Goal: Task Accomplishment & Management: Manage account settings

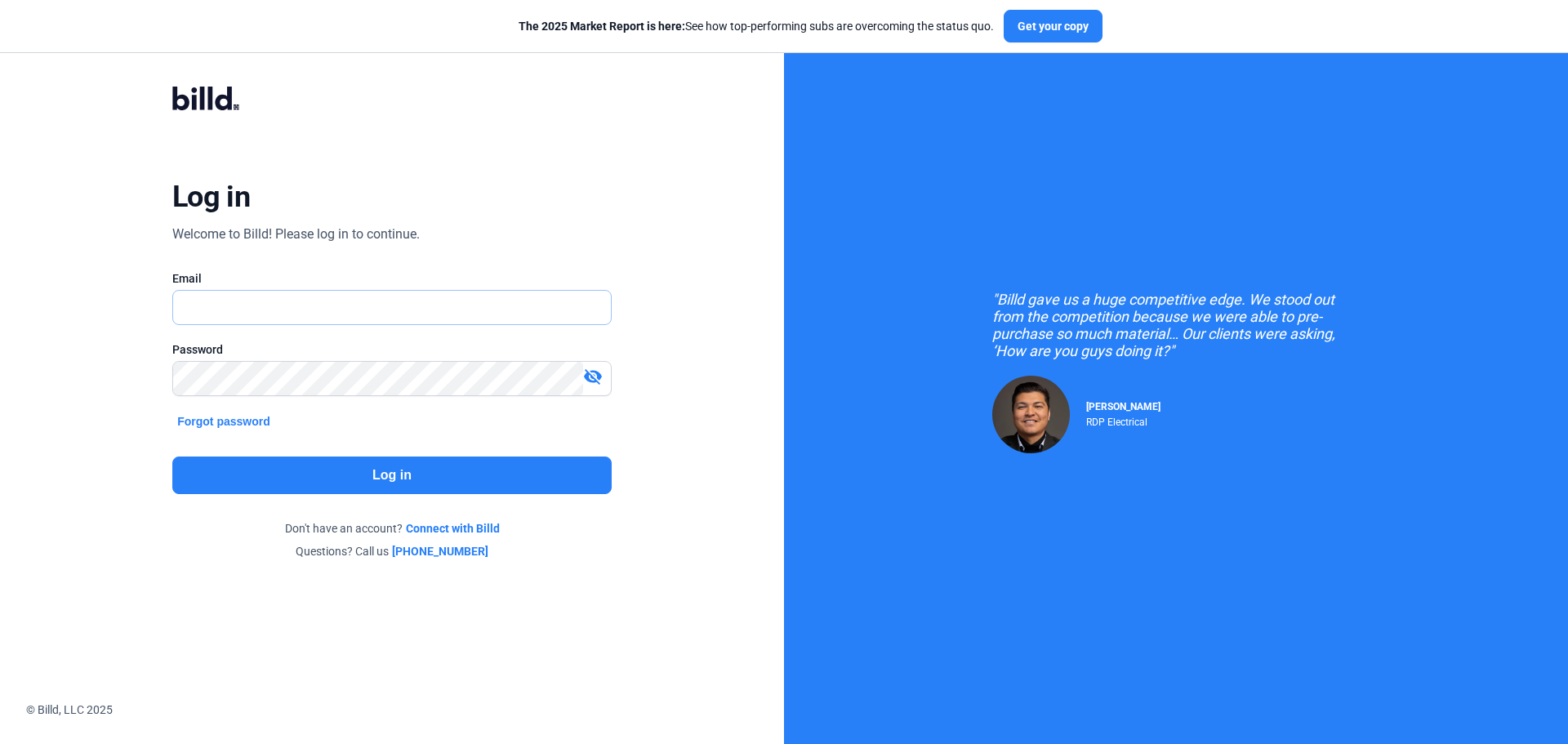
type input "[EMAIL_ADDRESS][DOMAIN_NAME]"
click at [400, 478] on button "Log in" at bounding box center [392, 475] width 440 height 37
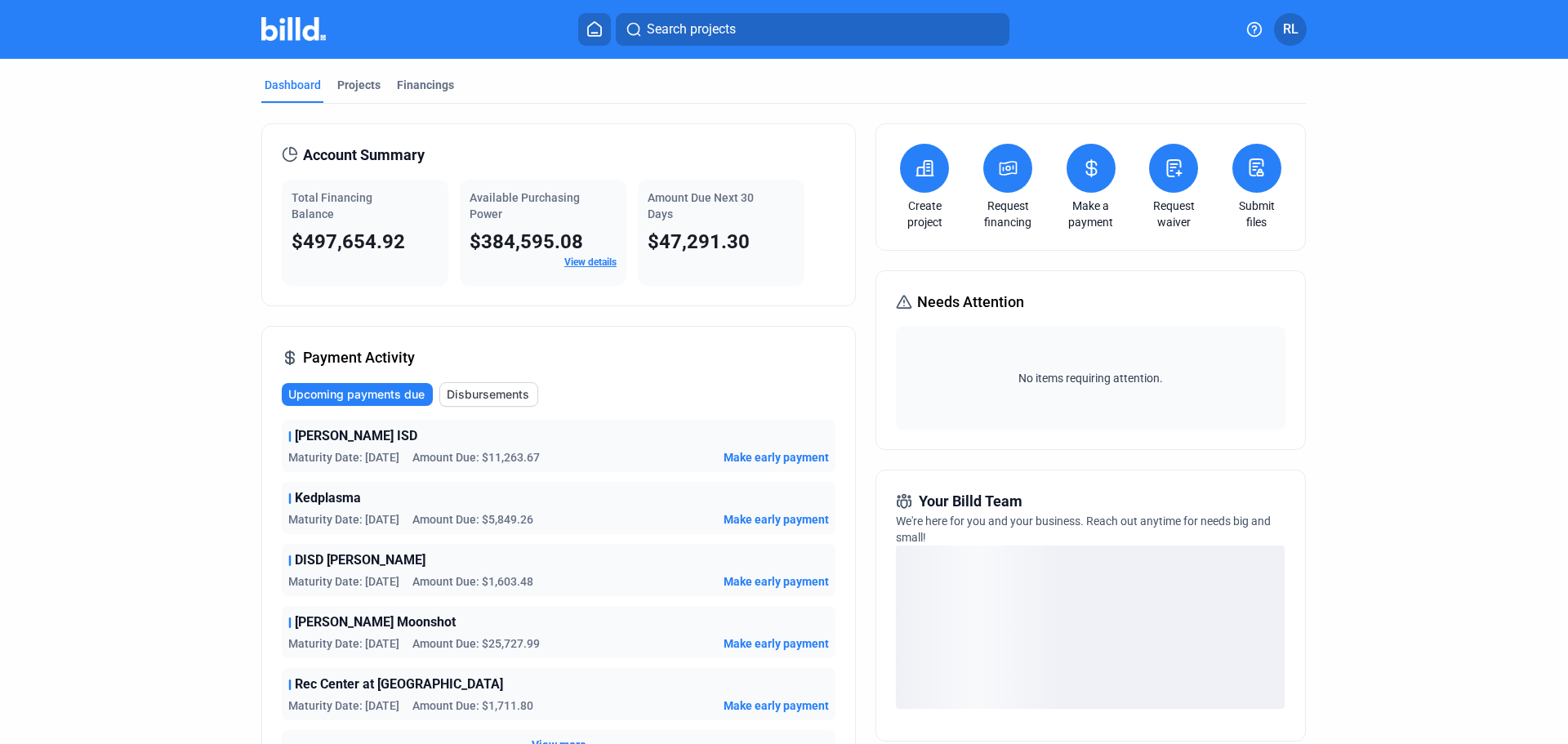
click at [346, 69] on mat-tab-group "Dashboard Projects Financings Account Summary Total Financing Balance $497,654.…" at bounding box center [784, 574] width 1046 height 1029
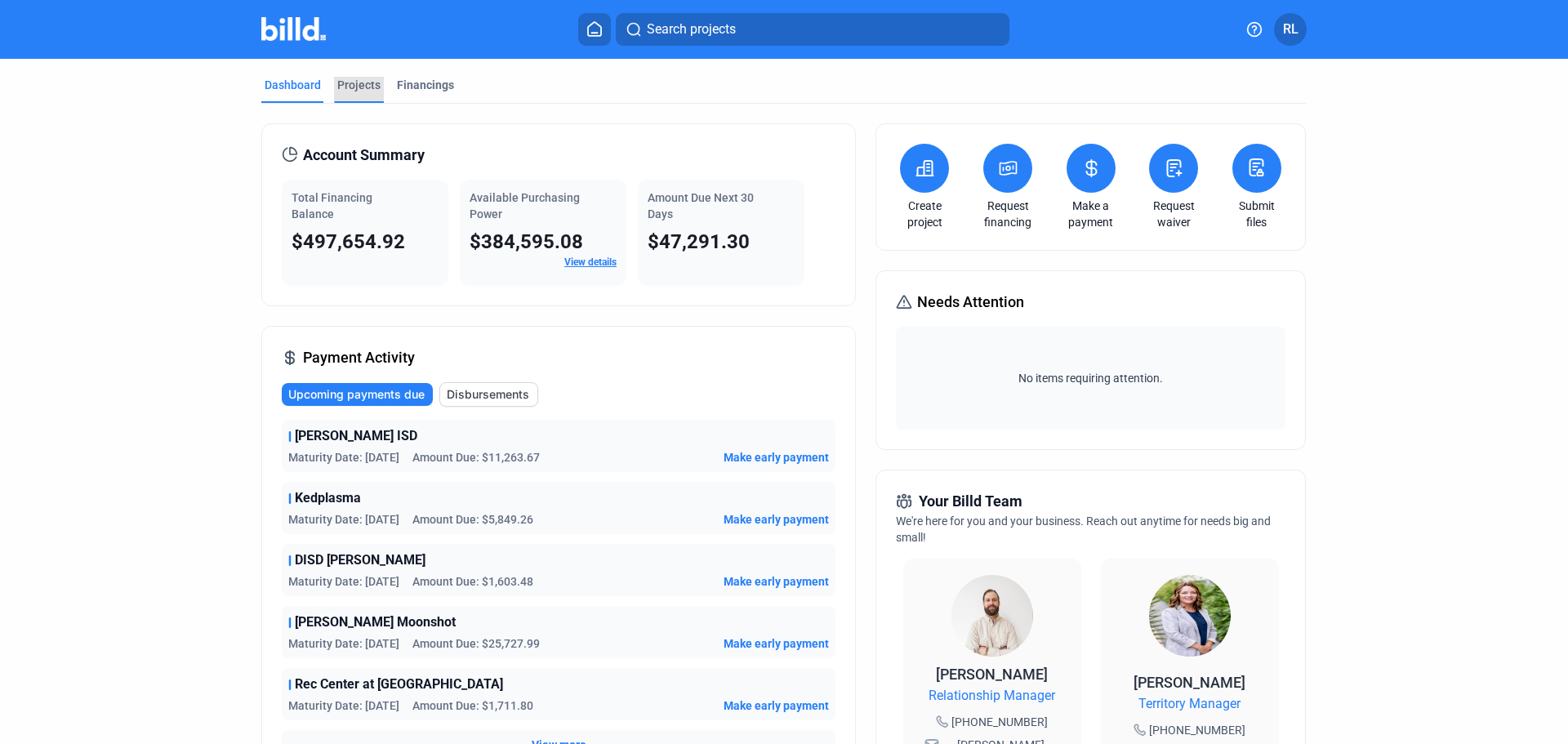
click at [359, 85] on div "Projects" at bounding box center [359, 85] width 43 height 17
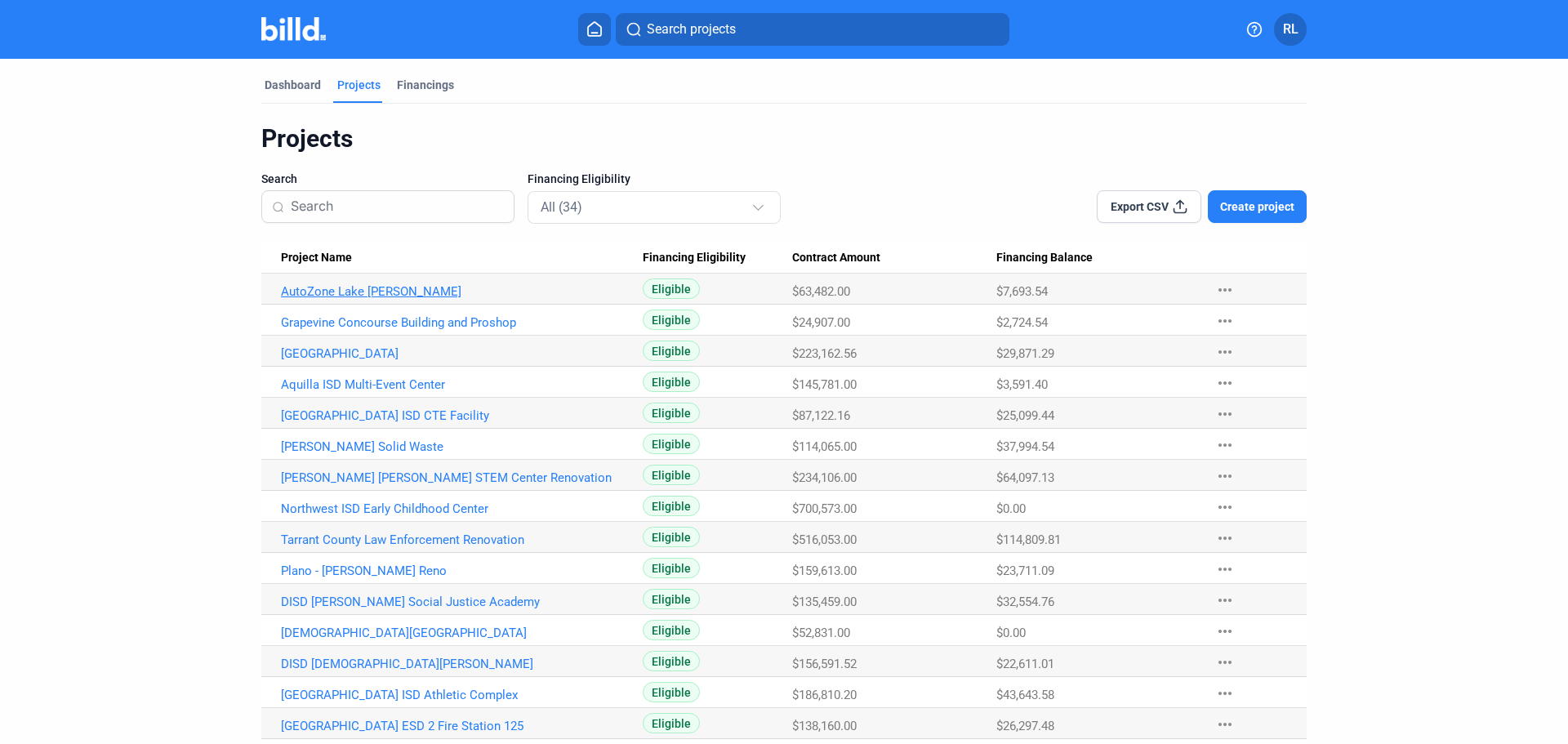
click at [382, 287] on link "AutoZone Lake [PERSON_NAME]" at bounding box center [462, 291] width 362 height 15
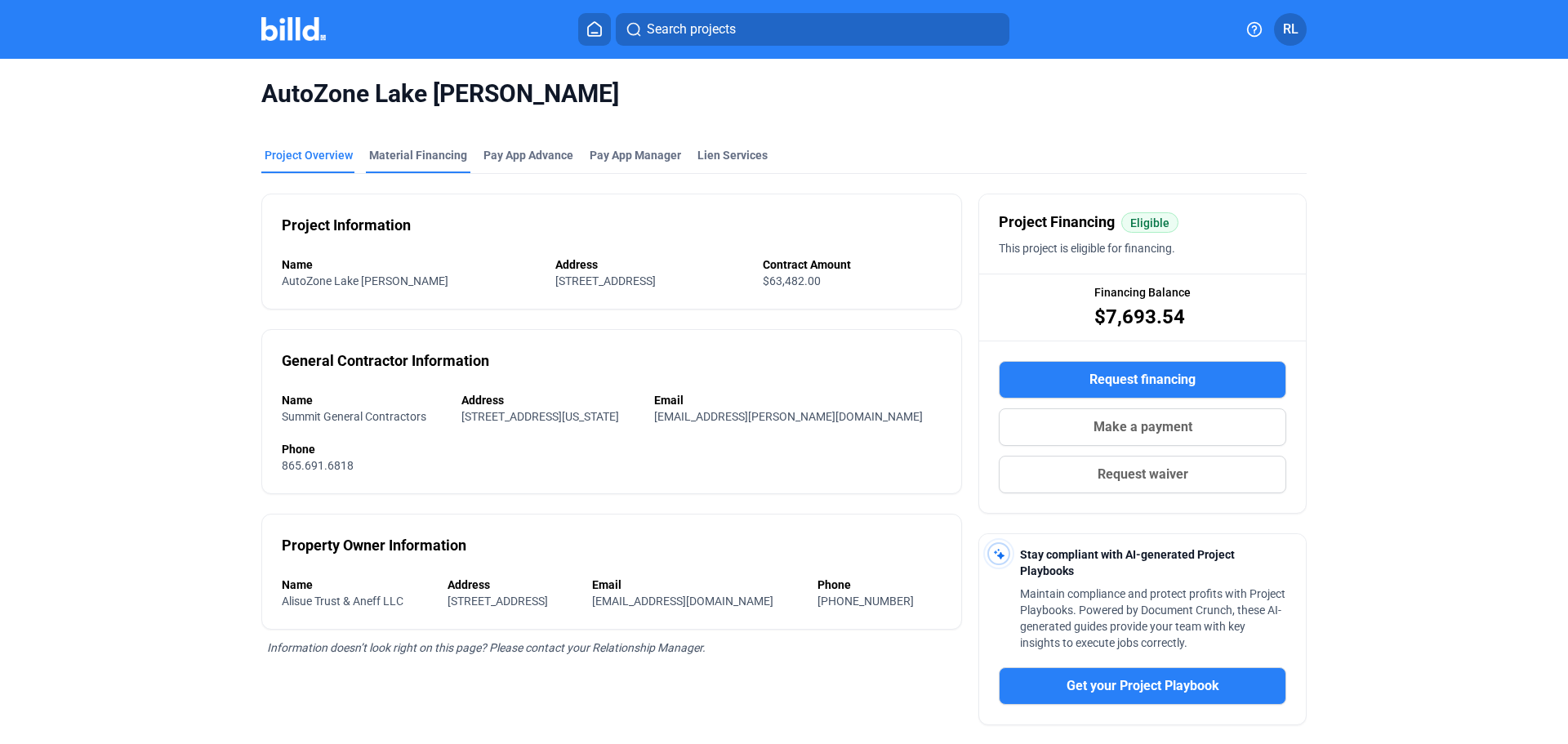
click at [427, 153] on div "Material Financing" at bounding box center [418, 155] width 98 height 17
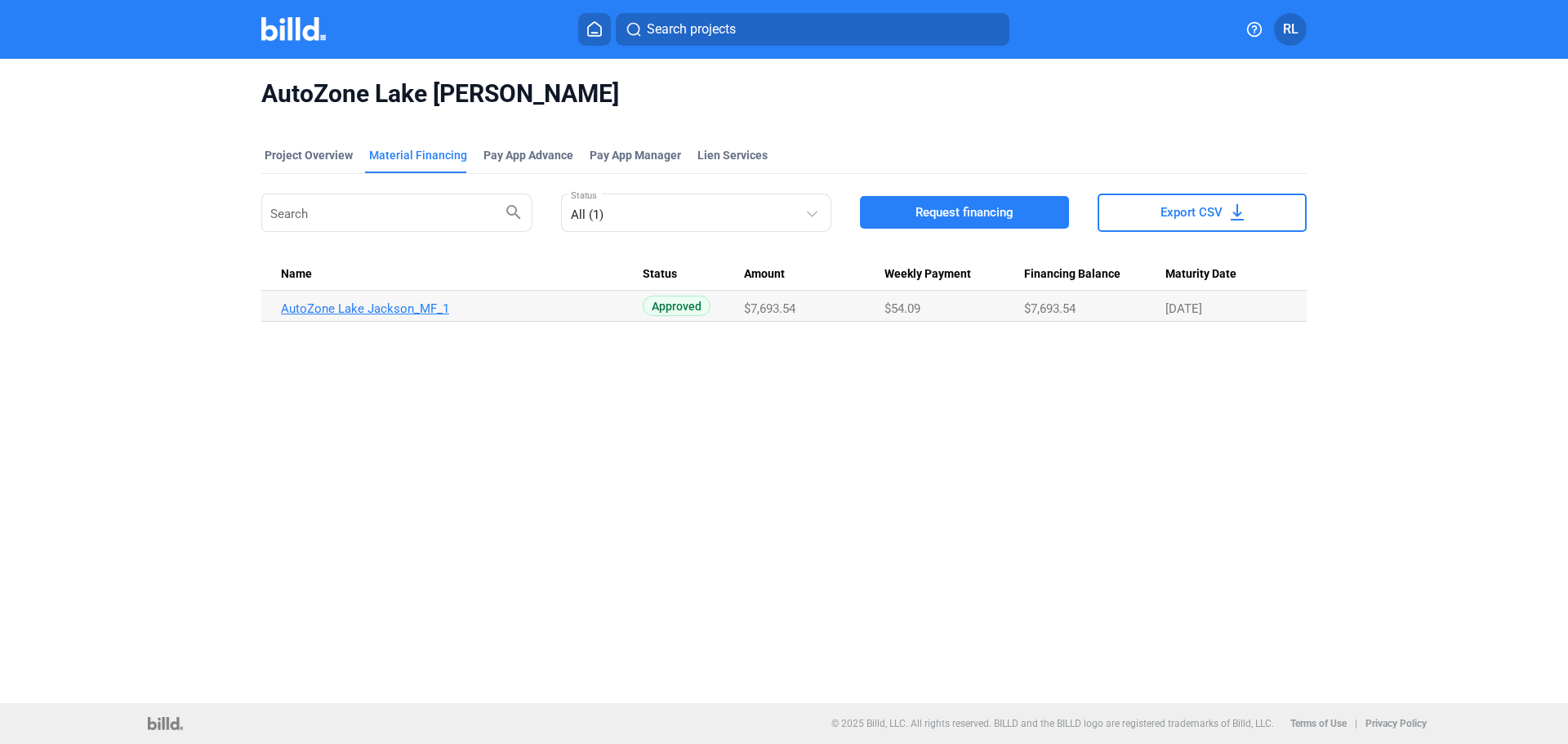
click at [363, 307] on link "AutoZone Lake Jackson_MF_1" at bounding box center [462, 308] width 362 height 15
